Goal: Task Accomplishment & Management: Complete application form

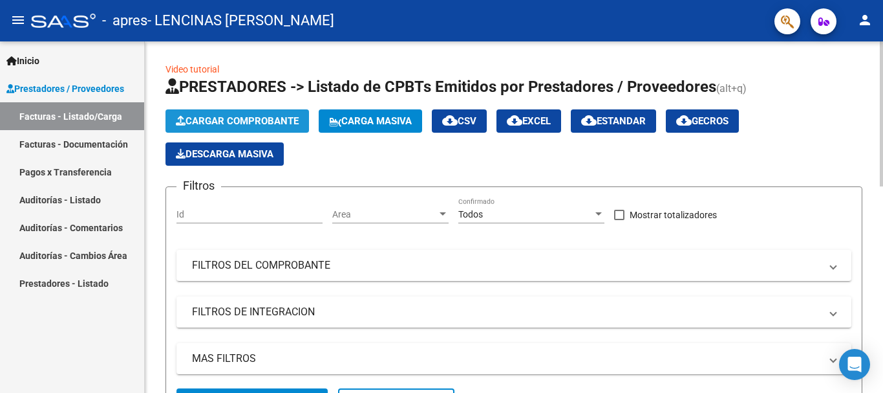
click at [202, 118] on span "Cargar Comprobante" at bounding box center [237, 121] width 123 height 12
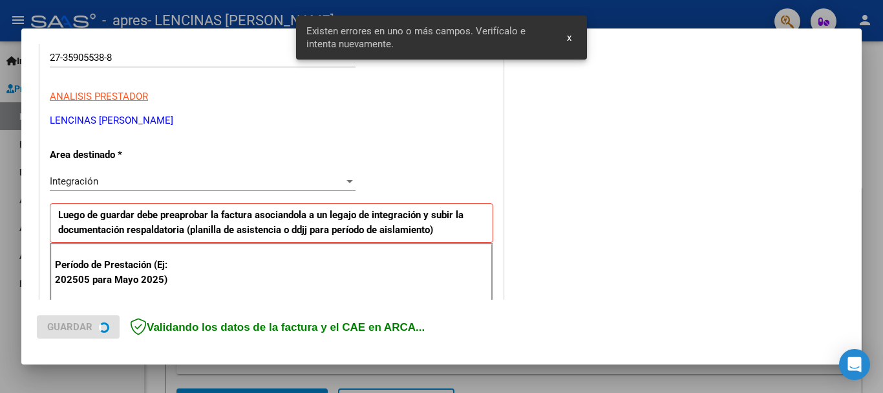
scroll to position [299, 0]
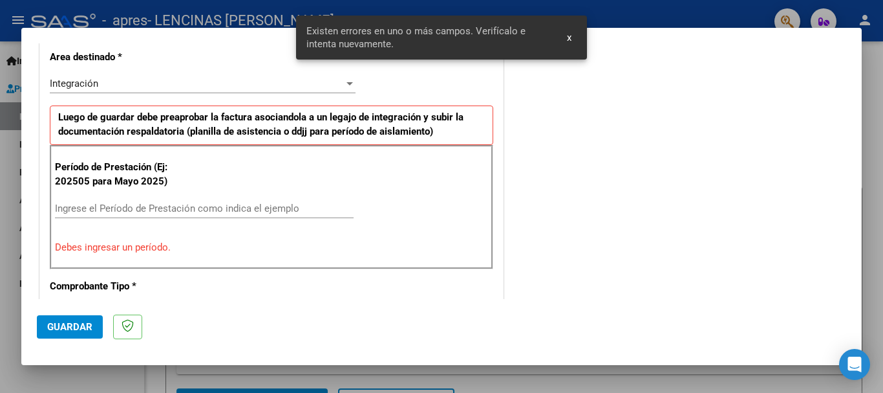
click at [186, 202] on input "Ingrese el Período de Prestación como indica el ejemplo" at bounding box center [204, 208] width 299 height 12
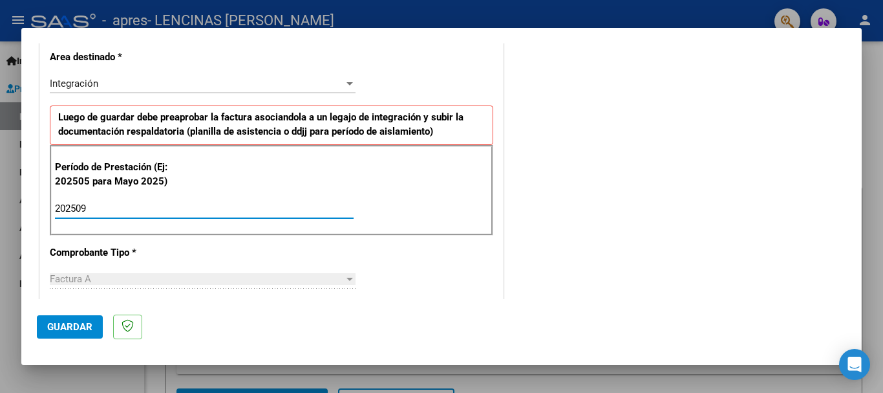
type input "202509"
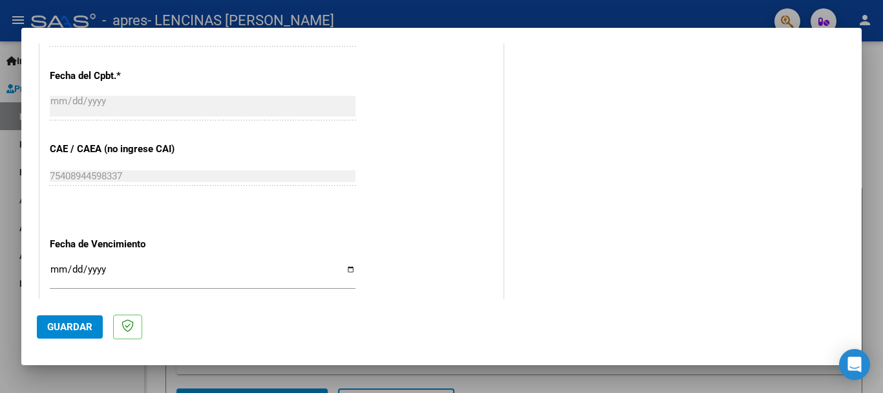
scroll to position [804, 0]
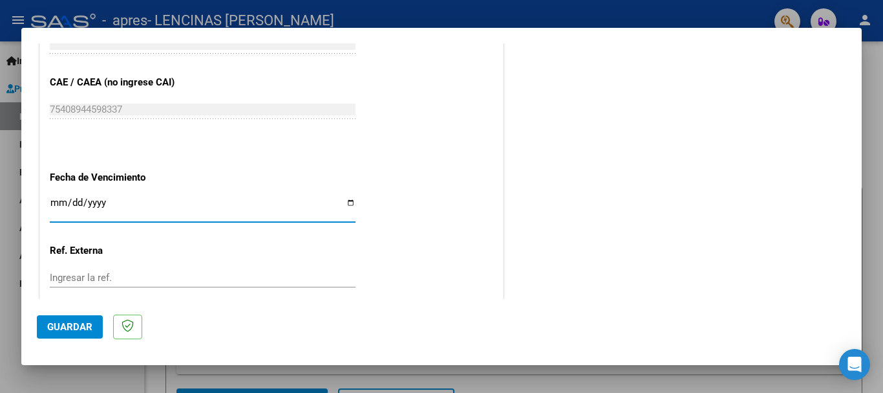
click at [349, 203] on input "Ingresar la fecha" at bounding box center [203, 207] width 306 height 21
click at [339, 203] on input "[DATE]" at bounding box center [203, 207] width 306 height 21
click at [352, 202] on input "[DATE]" at bounding box center [203, 207] width 306 height 21
type input "[DATE]"
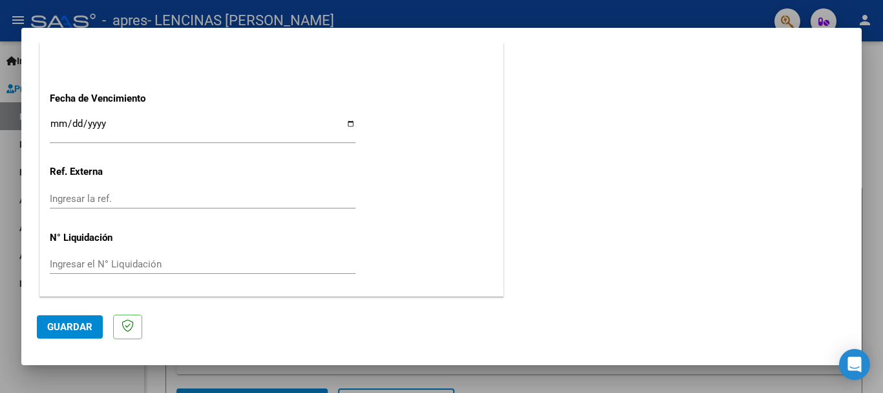
click at [67, 324] on span "Guardar" at bounding box center [69, 327] width 45 height 12
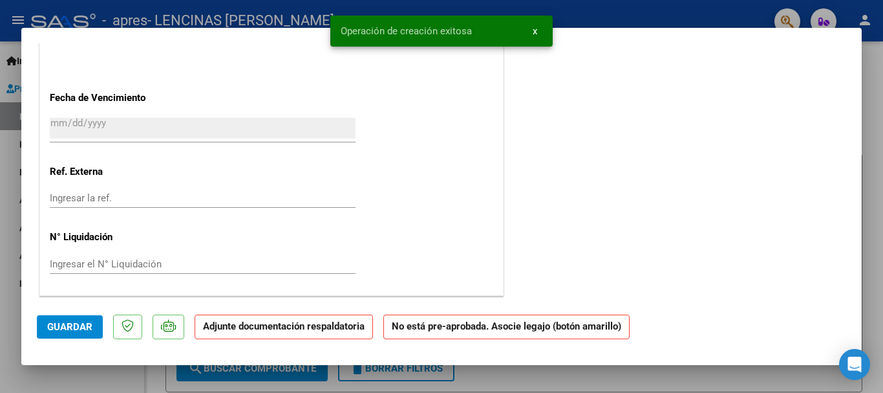
scroll to position [0, 0]
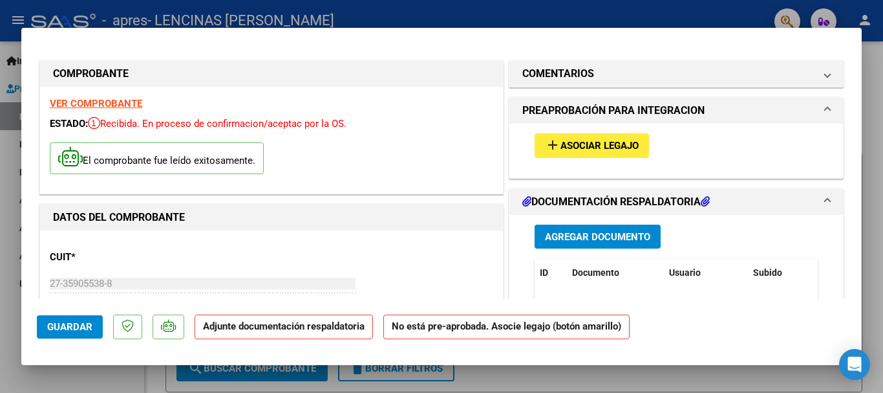
click at [579, 239] on span "Agregar Documento" at bounding box center [597, 237] width 105 height 12
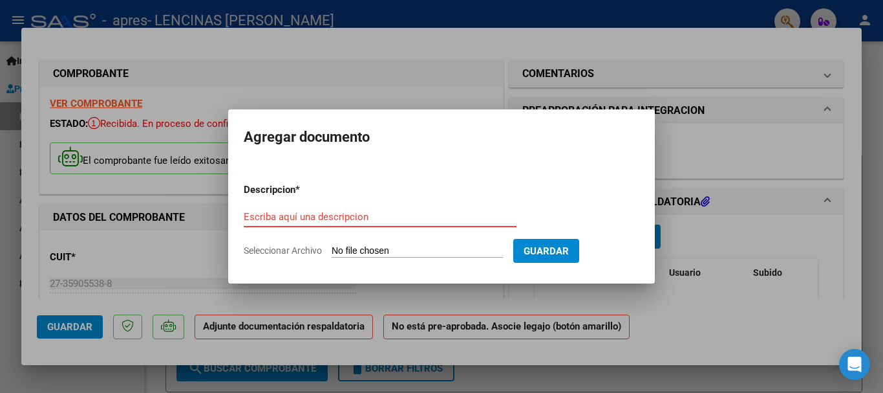
type input "C:\fakepath\asistencias septiembre 25-6.pdf"
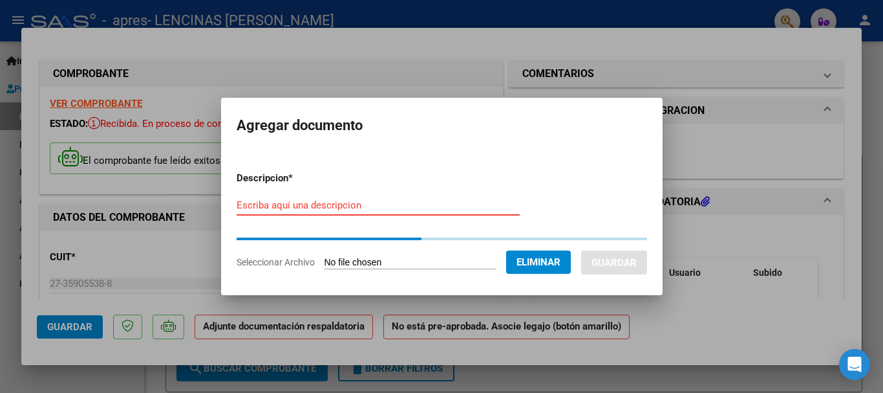
click at [339, 208] on div "Escriba aquí una descripcion" at bounding box center [378, 204] width 283 height 19
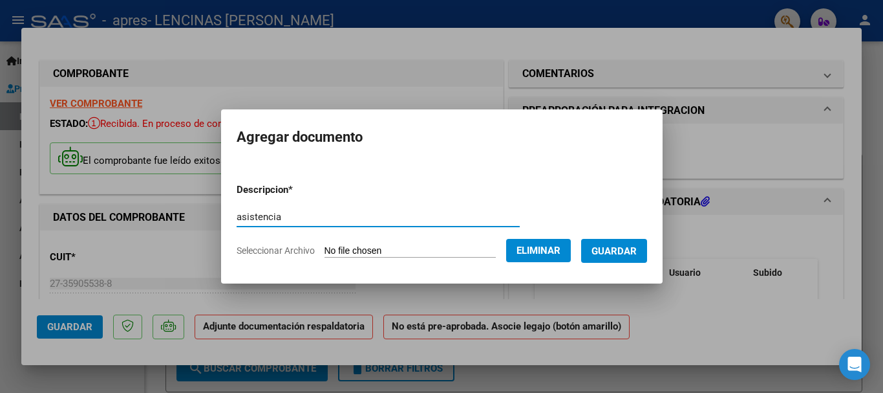
type input "asistencia"
click at [615, 254] on span "Guardar" at bounding box center [614, 251] width 45 height 12
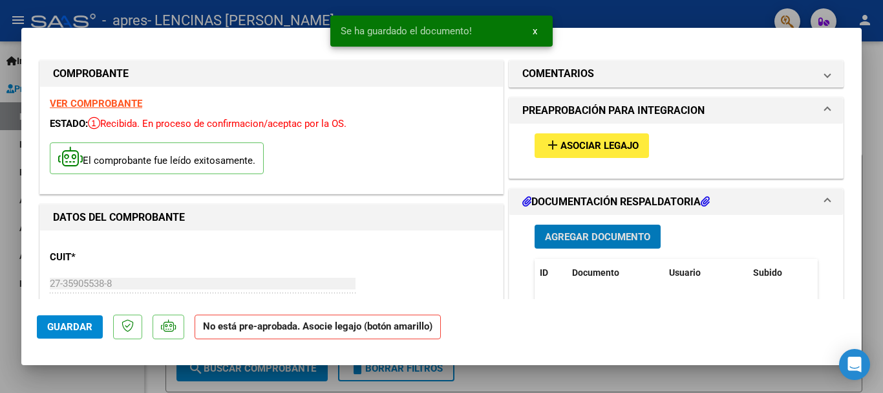
click at [623, 158] on div "add Asociar Legajo" at bounding box center [676, 145] width 303 height 43
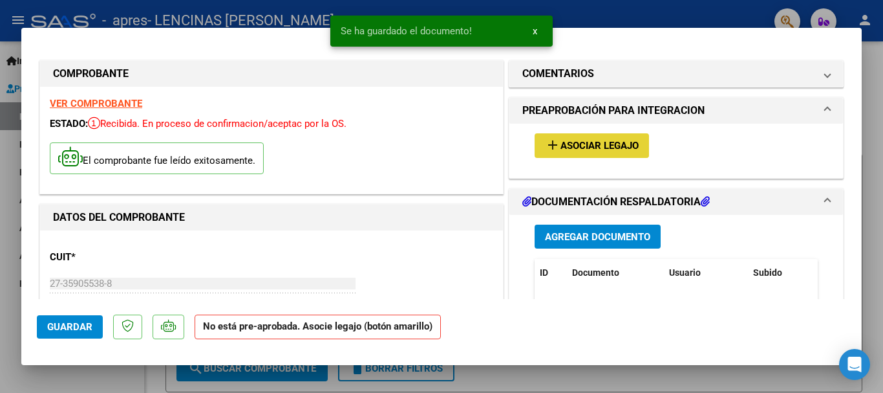
click at [616, 152] on button "add Asociar Legajo" at bounding box center [592, 145] width 114 height 24
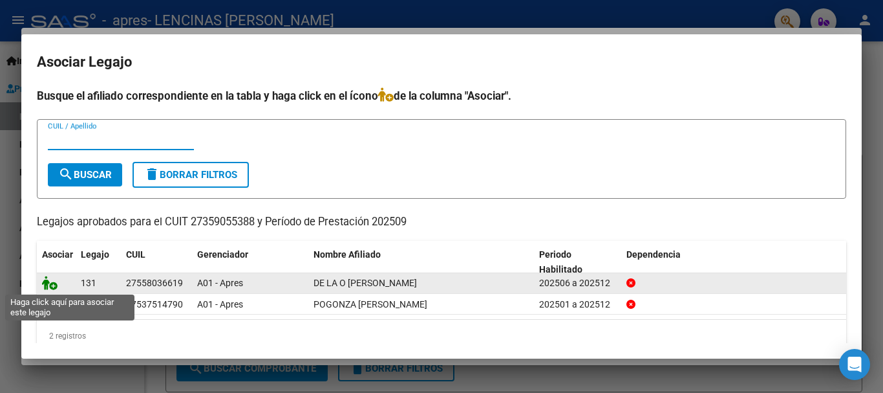
click at [52, 283] on icon at bounding box center [50, 282] width 16 height 14
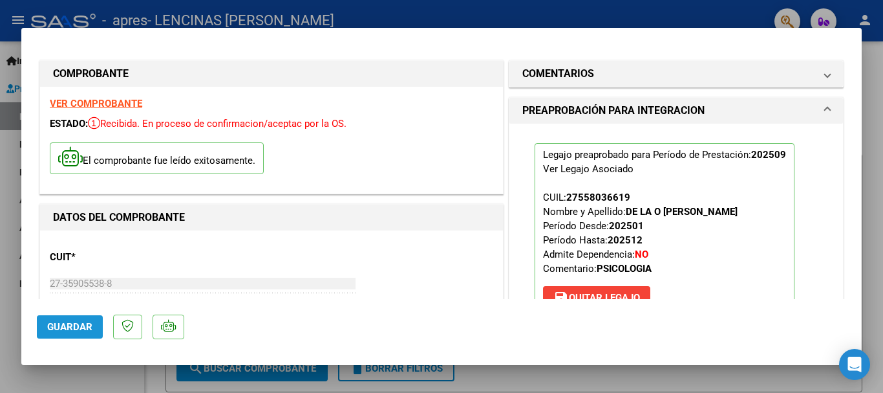
click at [67, 330] on span "Guardar" at bounding box center [69, 327] width 45 height 12
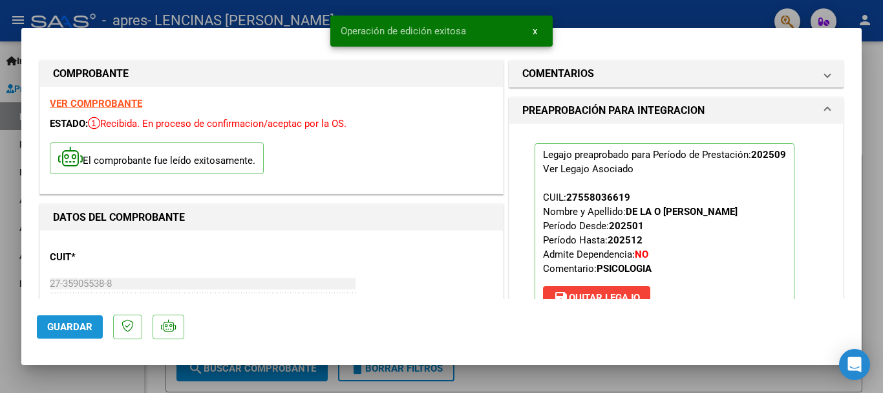
click at [67, 330] on span "Guardar" at bounding box center [69, 327] width 45 height 12
click at [883, 100] on div at bounding box center [441, 196] width 883 height 393
